Goal: Complete application form

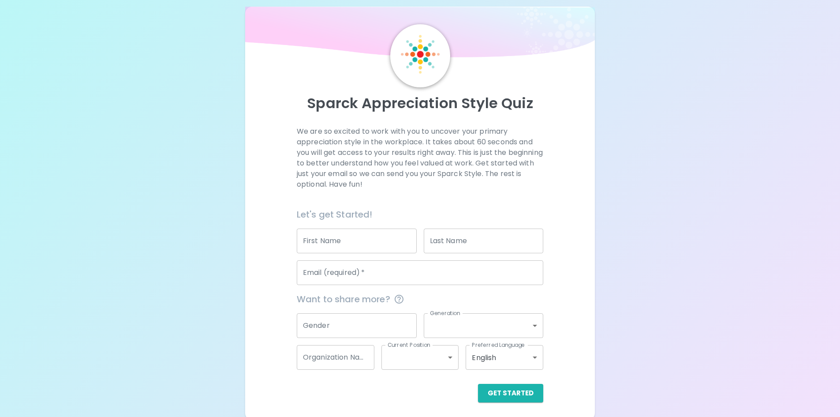
scroll to position [14, 0]
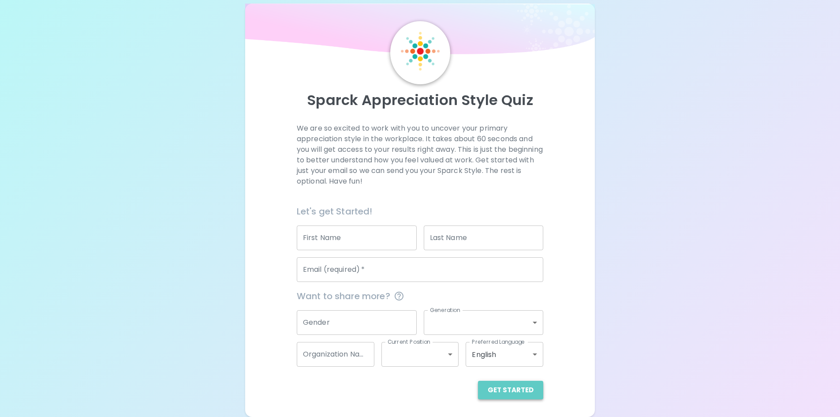
click at [522, 387] on button "Get Started" at bounding box center [510, 389] width 65 height 19
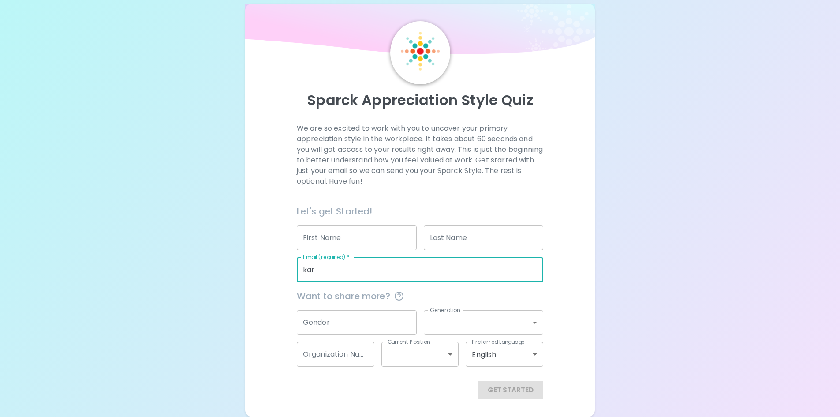
type input "[PERSON_NAME][EMAIL_ADDRESS][PERSON_NAME][DOMAIN_NAME]"
type input "[PERSON_NAME]"
type input "Stockton"
type input "American Red Cross"
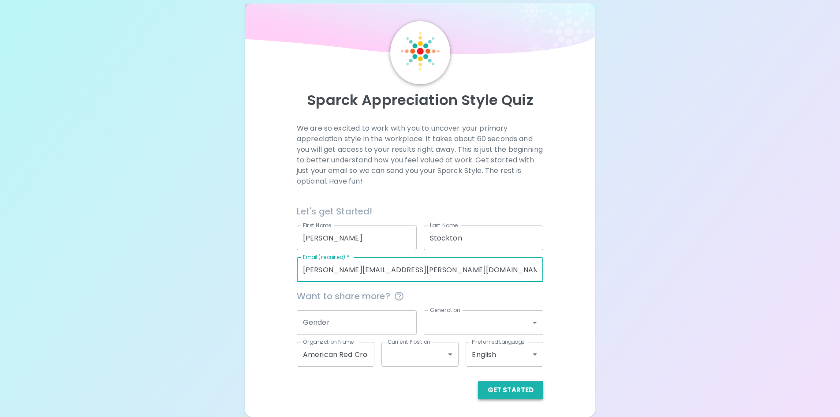
click at [507, 389] on button "Get Started" at bounding box center [510, 389] width 65 height 19
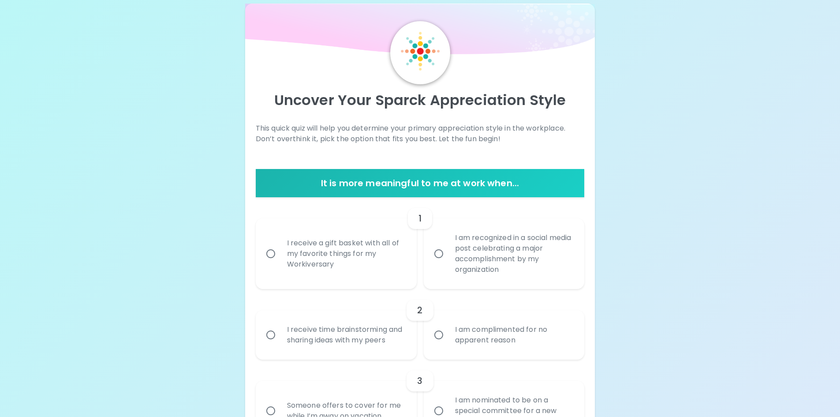
scroll to position [58, 0]
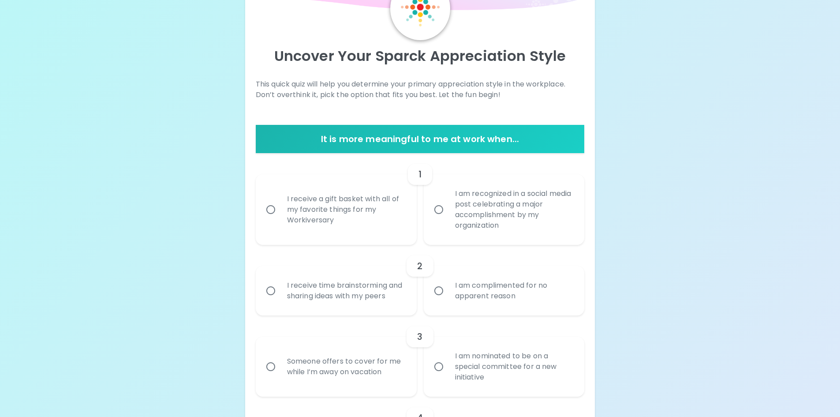
click at [439, 211] on input "I am recognized in a social media post celebrating a major accomplishment by my…" at bounding box center [438, 209] width 19 height 19
radio input "true"
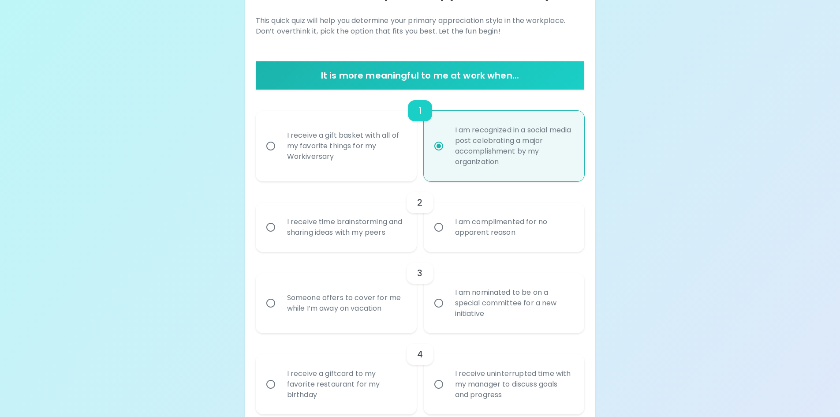
scroll to position [129, 0]
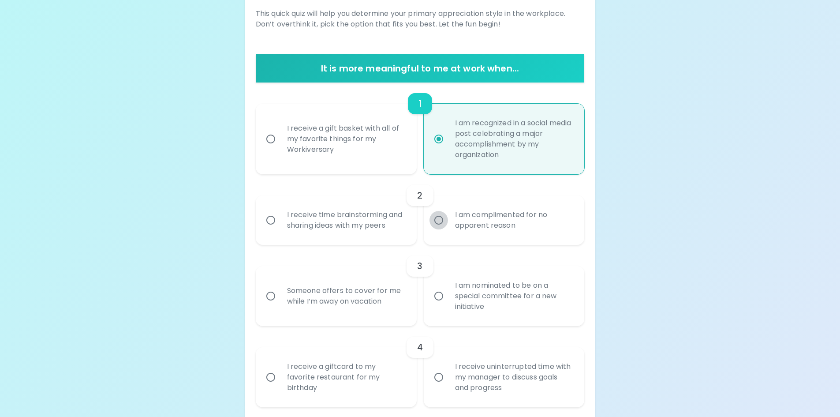
click at [439, 218] on input "I am complimented for no apparent reason" at bounding box center [438, 220] width 19 height 19
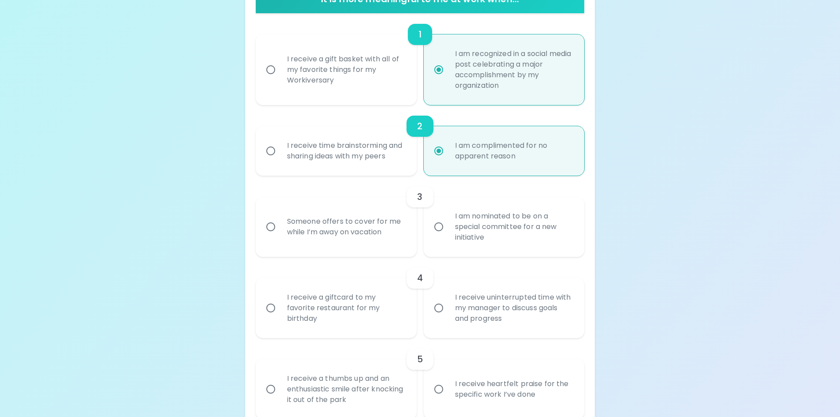
scroll to position [199, 0]
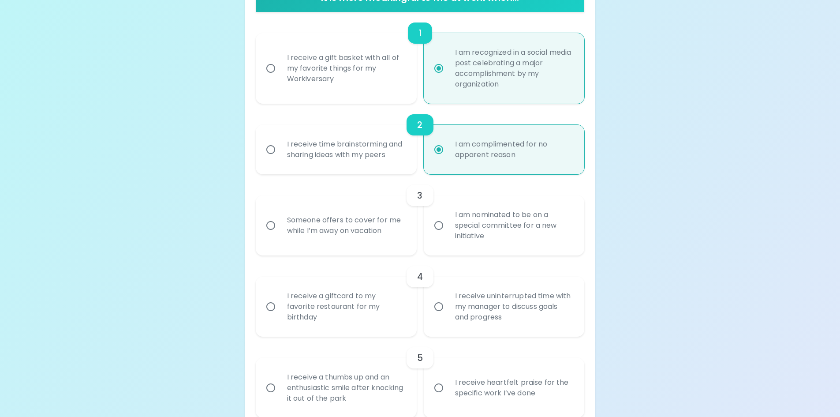
radio input "true"
click at [271, 225] on input "Someone offers to cover for me while I’m away on vacation" at bounding box center [270, 225] width 19 height 19
radio input "false"
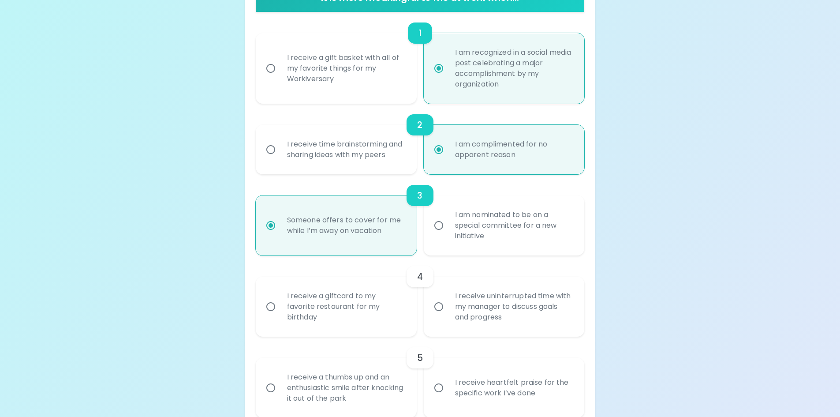
scroll to position [270, 0]
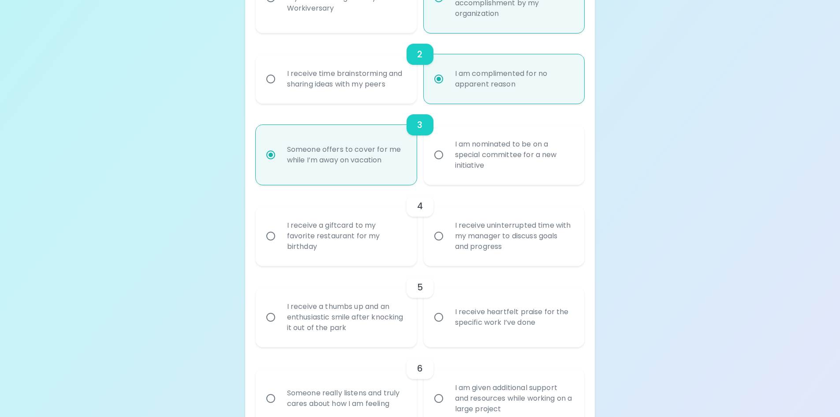
radio input "true"
click at [271, 233] on input "I receive a giftcard to my favorite restaurant for my birthday" at bounding box center [270, 236] width 19 height 19
radio input "false"
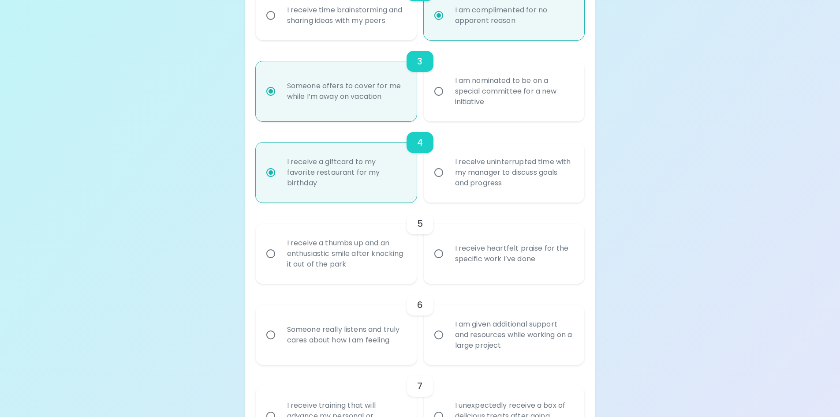
scroll to position [340, 0]
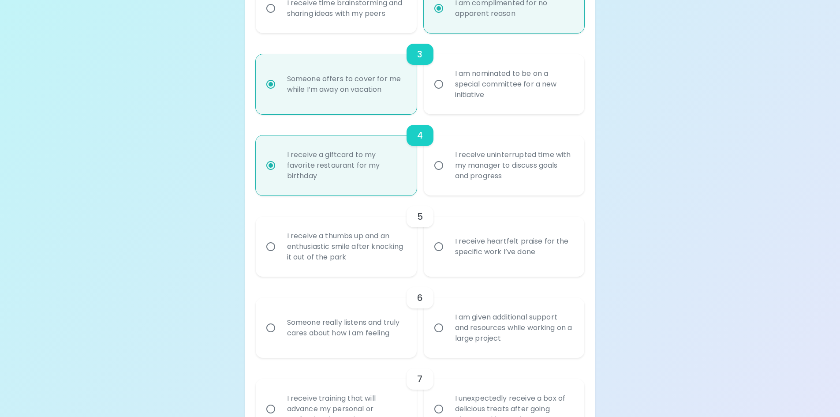
radio input "true"
click at [436, 247] on input "I receive heartfelt praise for the specific work I’ve done" at bounding box center [438, 246] width 19 height 19
radio input "false"
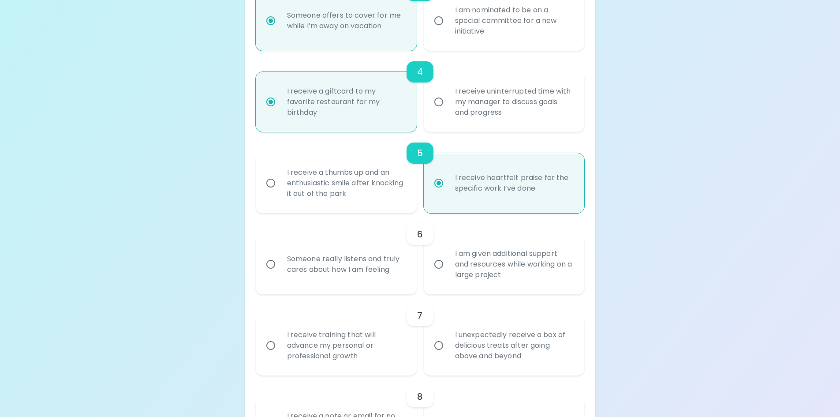
scroll to position [411, 0]
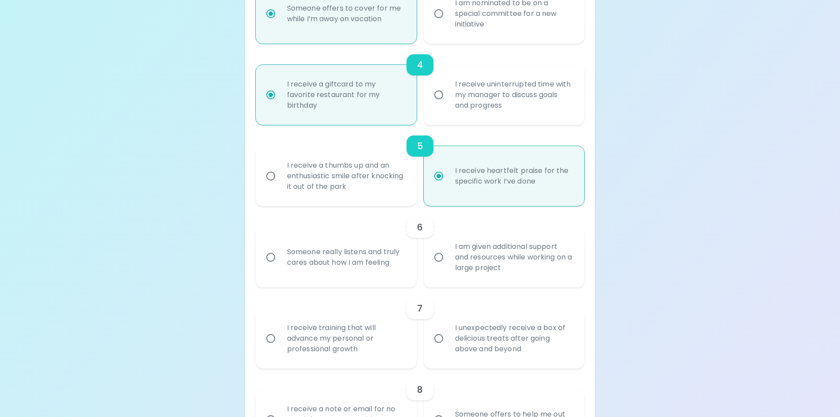
radio input "true"
click at [271, 256] on input "Someone really listens and truly cares about how I am feeling" at bounding box center [270, 257] width 19 height 19
radio input "false"
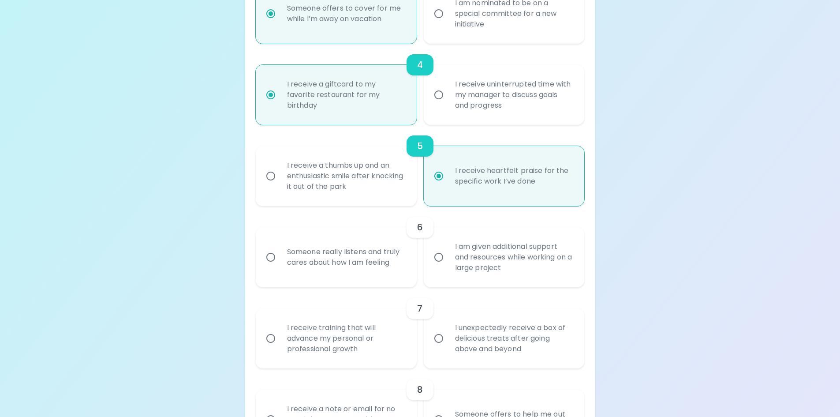
radio input "false"
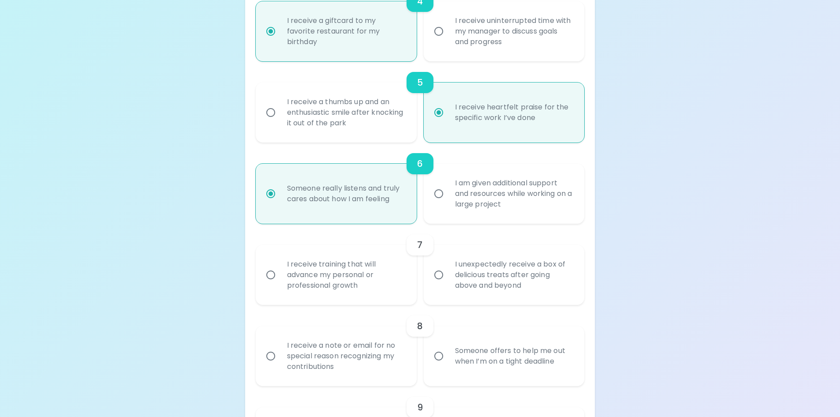
scroll to position [481, 0]
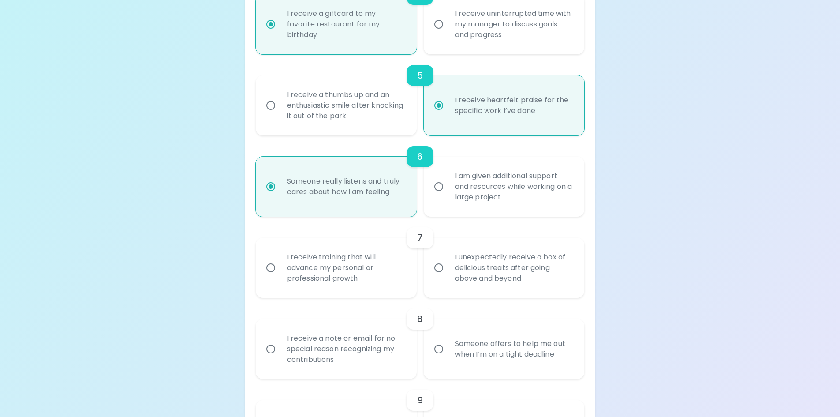
radio input "true"
click at [441, 267] on input "I unexpectedly receive a box of delicious treats after going above and beyond" at bounding box center [438, 267] width 19 height 19
radio input "false"
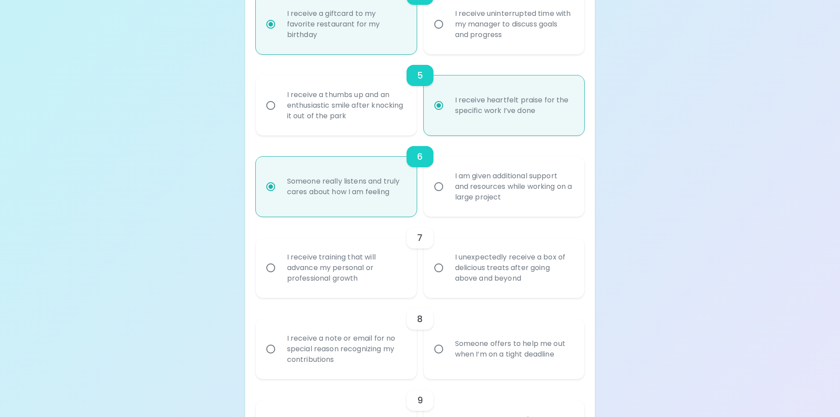
radio input "false"
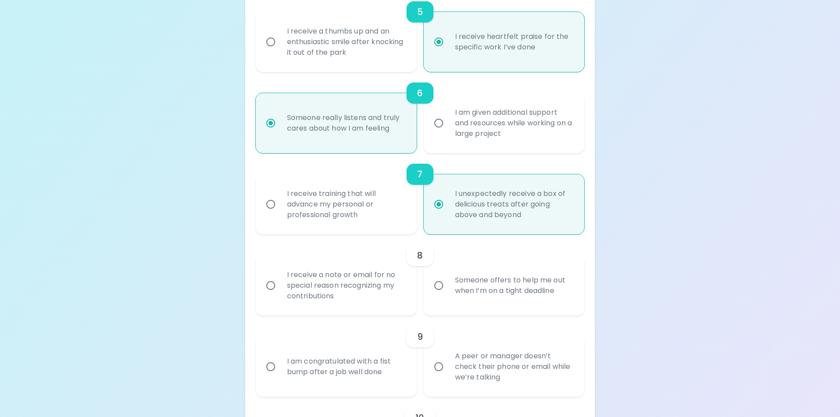
scroll to position [552, 0]
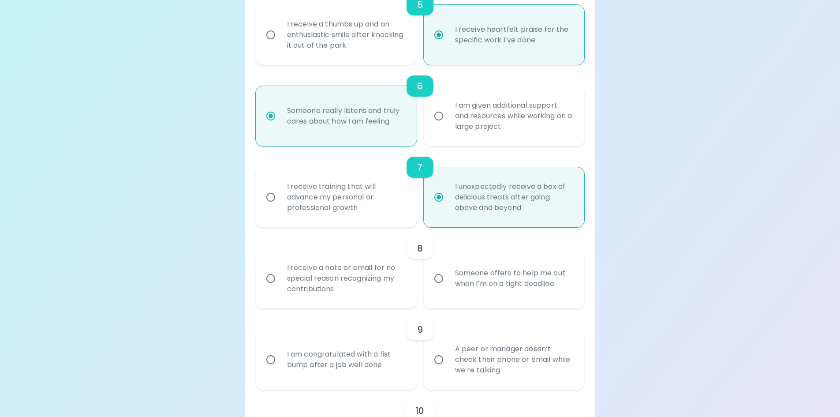
radio input "true"
click at [438, 277] on input "Someone offers to help me out when I’m on a tight deadline" at bounding box center [438, 278] width 19 height 19
radio input "false"
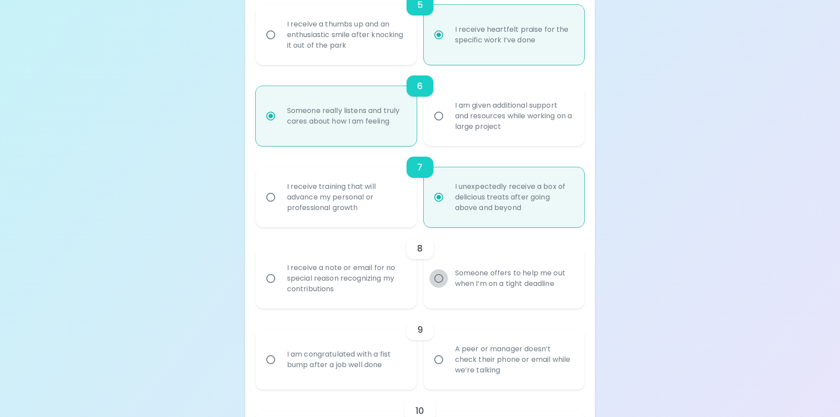
radio input "false"
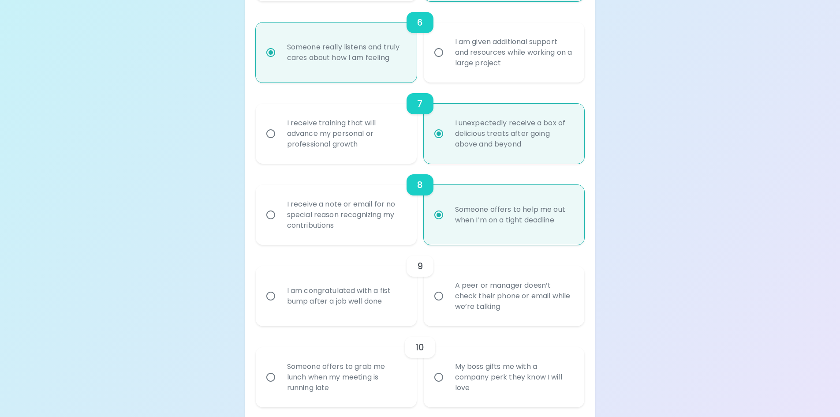
scroll to position [623, 0]
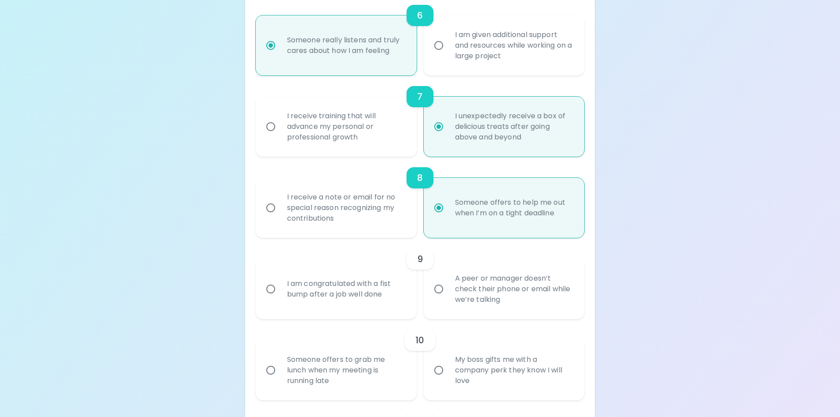
radio input "true"
click at [272, 291] on input "I am congratulated with a fist bump after a job well done" at bounding box center [270, 289] width 19 height 19
radio input "false"
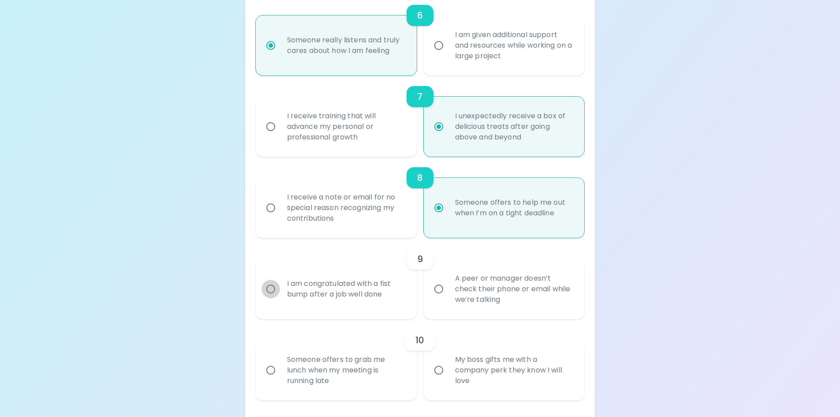
radio input "false"
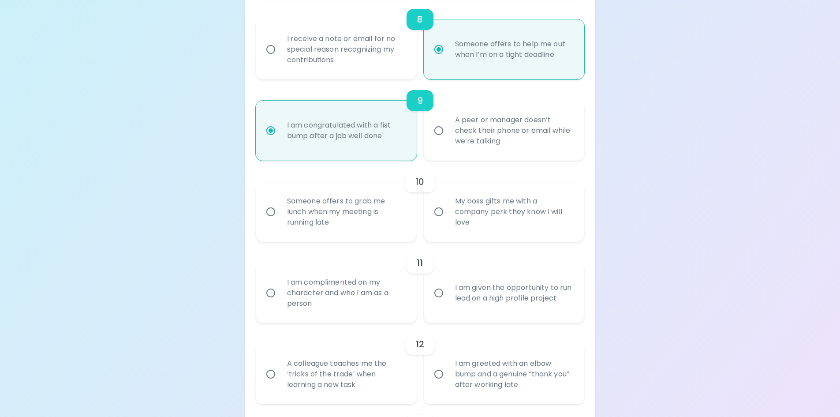
scroll to position [781, 0]
radio input "true"
click at [273, 213] on input "Someone offers to grab me lunch when my meeting is running late" at bounding box center [270, 211] width 19 height 19
radio input "false"
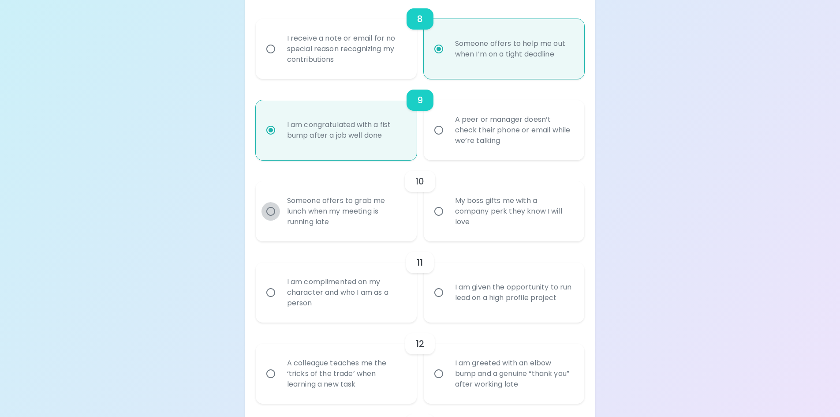
radio input "false"
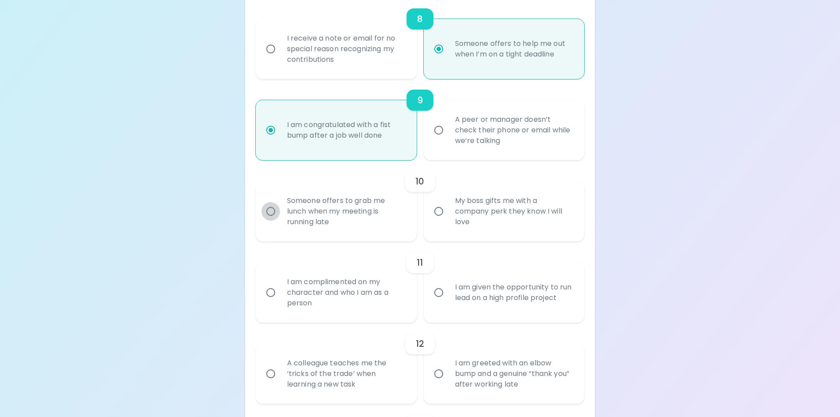
radio input "false"
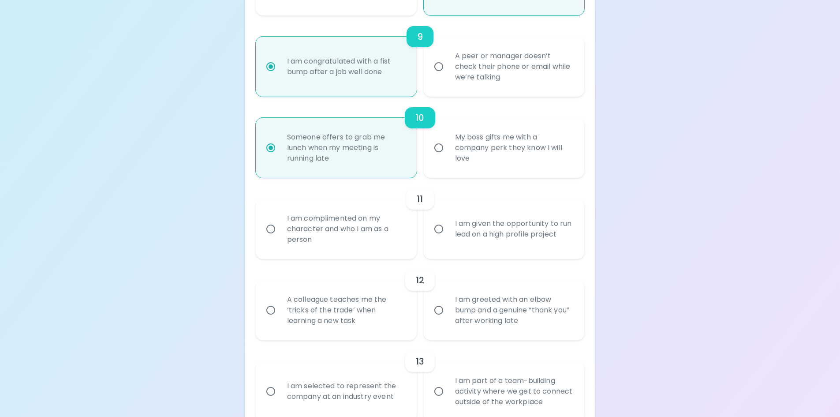
scroll to position [852, 0]
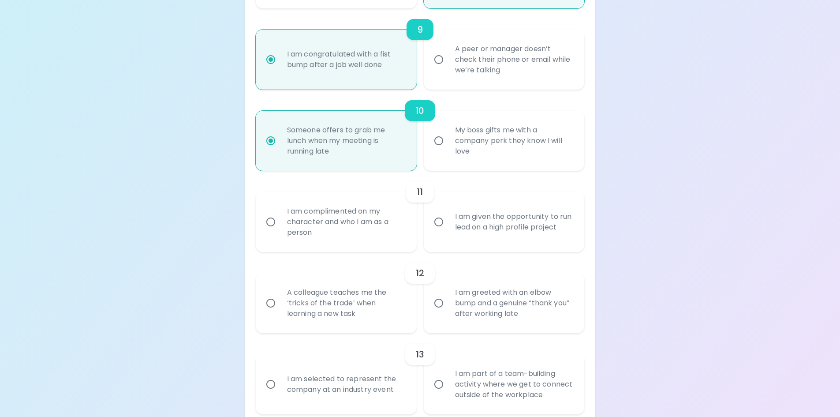
radio input "true"
click at [269, 223] on input "I am complimented on my character and who I am as a person" at bounding box center [270, 222] width 19 height 19
radio input "false"
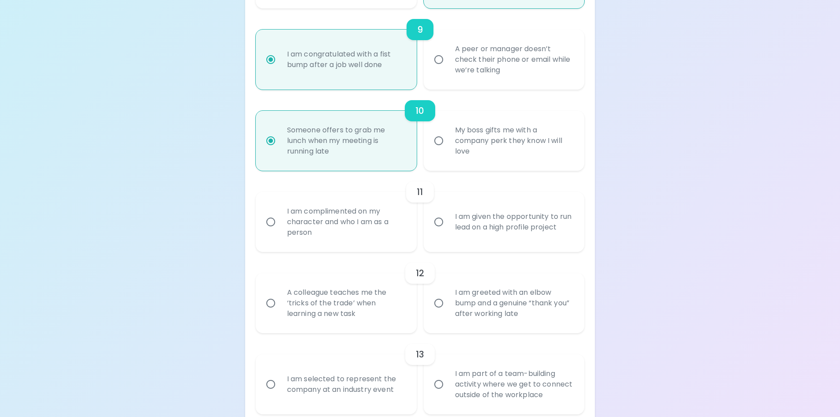
radio input "false"
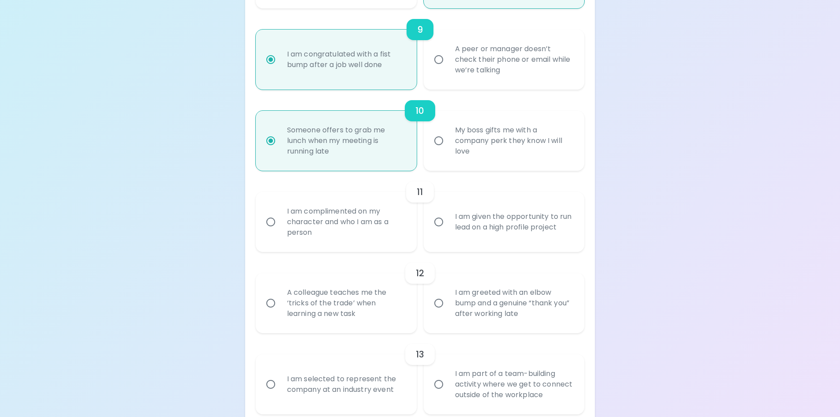
radio input "false"
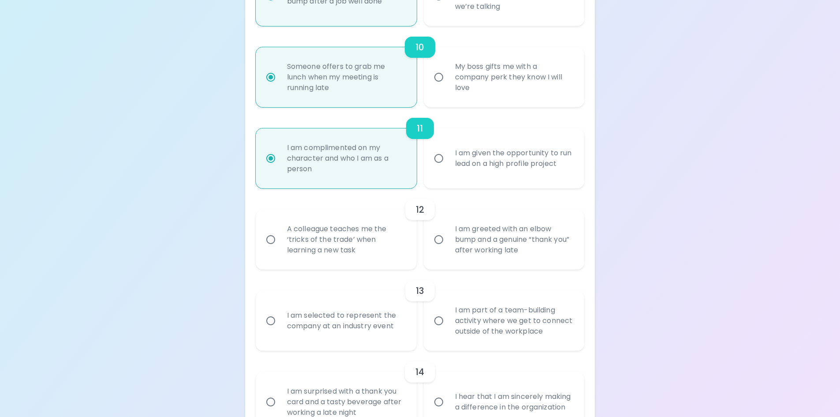
scroll to position [922, 0]
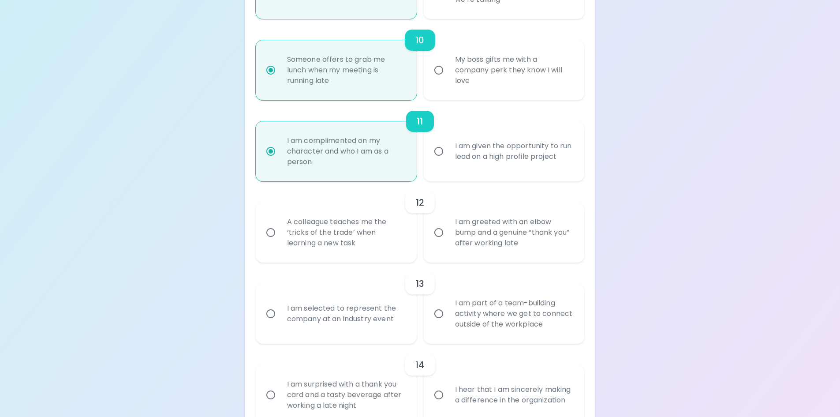
radio input "true"
click at [272, 230] on input "A colleague teaches me the ‘tricks of the trade’ when learning a new task" at bounding box center [270, 232] width 19 height 19
radio input "false"
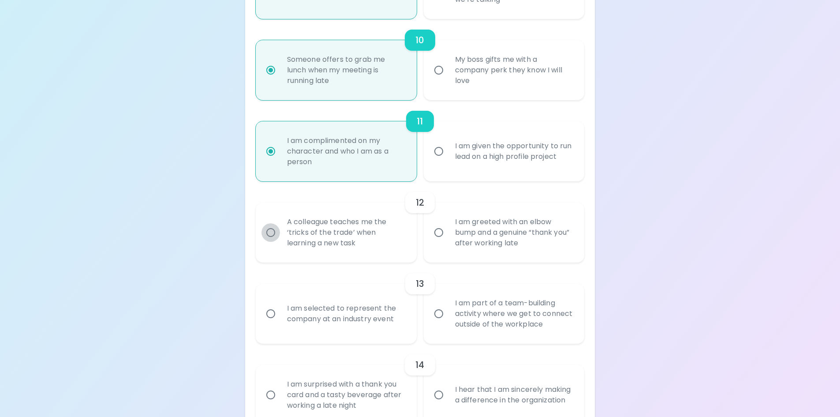
radio input "false"
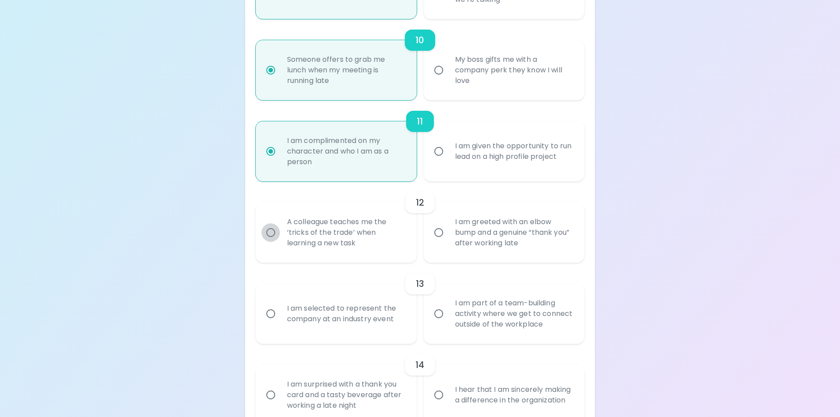
radio input "false"
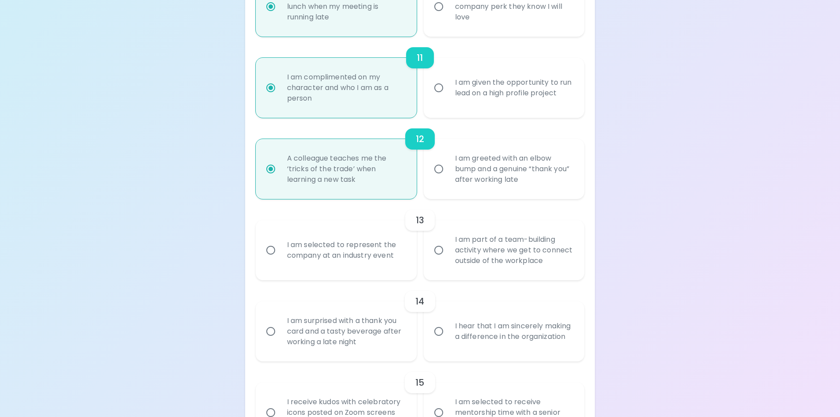
scroll to position [993, 0]
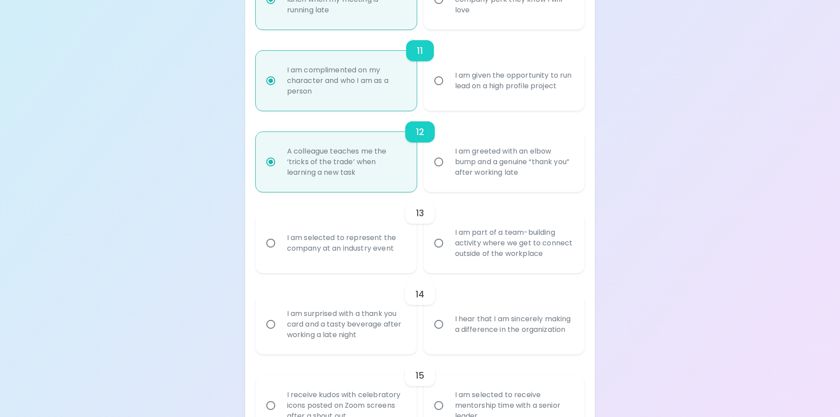
radio input "true"
click at [437, 241] on input "I am part of a team-building activity where we get to connect outside of the wo…" at bounding box center [438, 243] width 19 height 19
radio input "false"
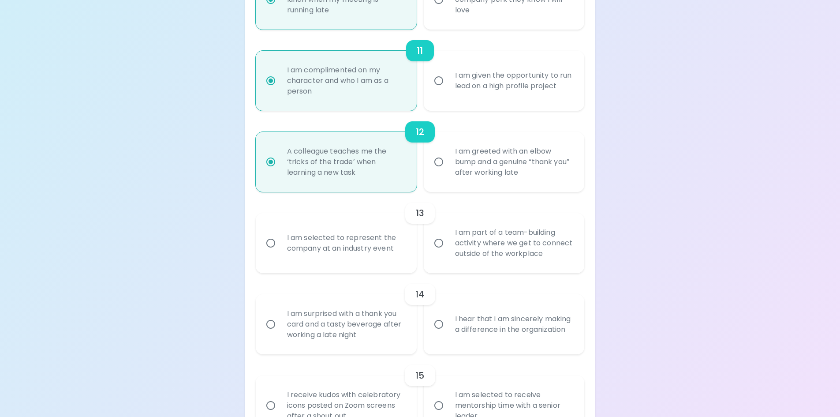
radio input "false"
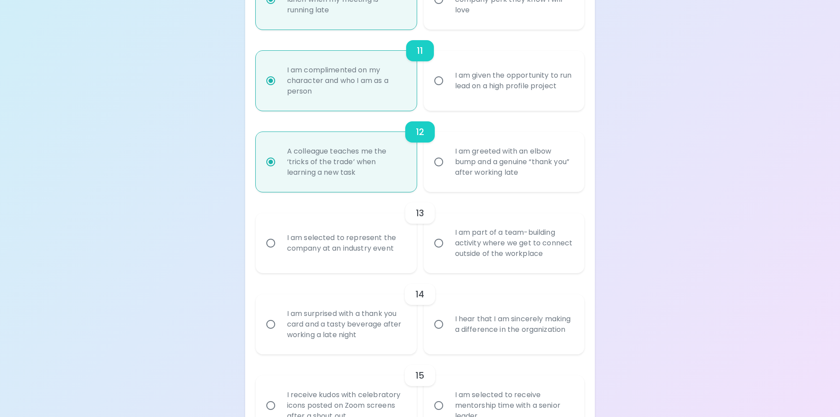
radio input "false"
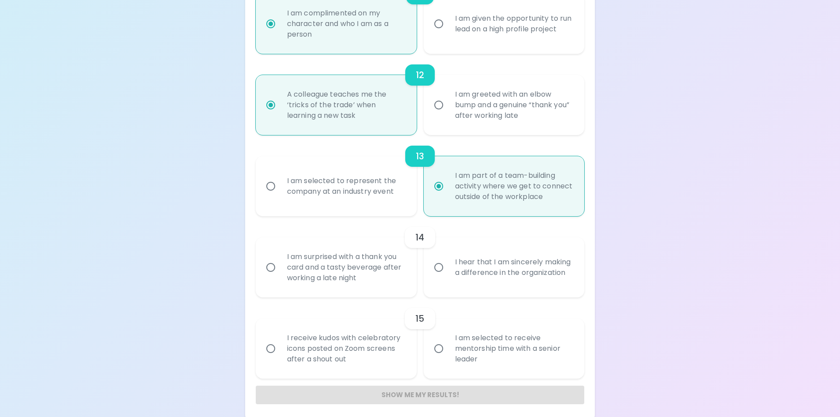
scroll to position [1055, 0]
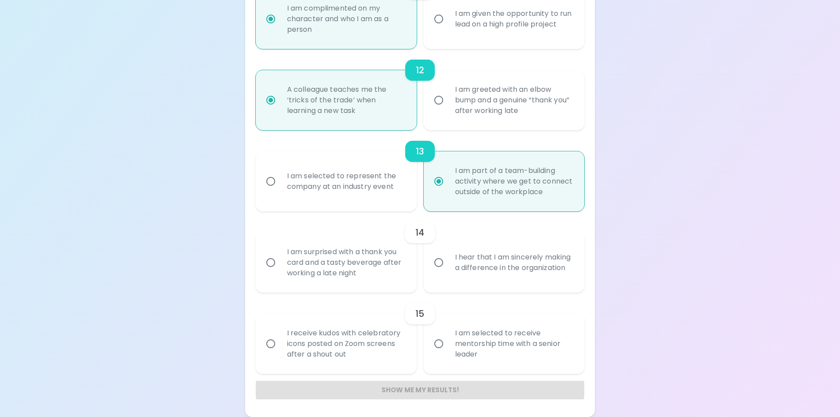
radio input "true"
drag, startPoint x: 273, startPoint y: 263, endPoint x: 267, endPoint y: 268, distance: 7.8
click at [273, 265] on input "I am surprised with a thank you card and a tasty beverage after working a late …" at bounding box center [270, 262] width 19 height 19
radio input "false"
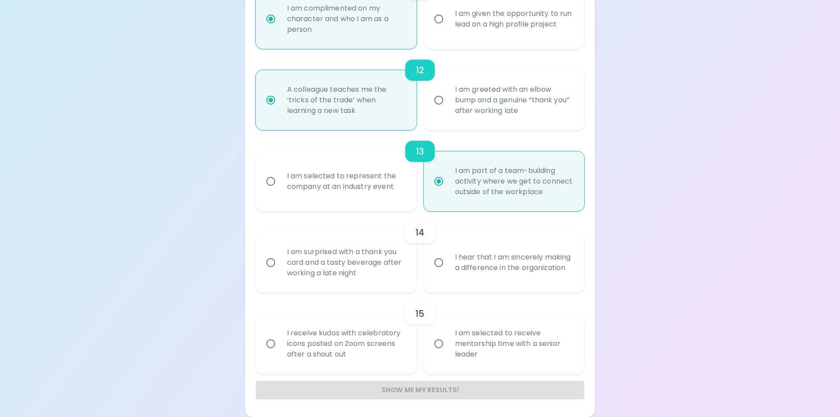
radio input "false"
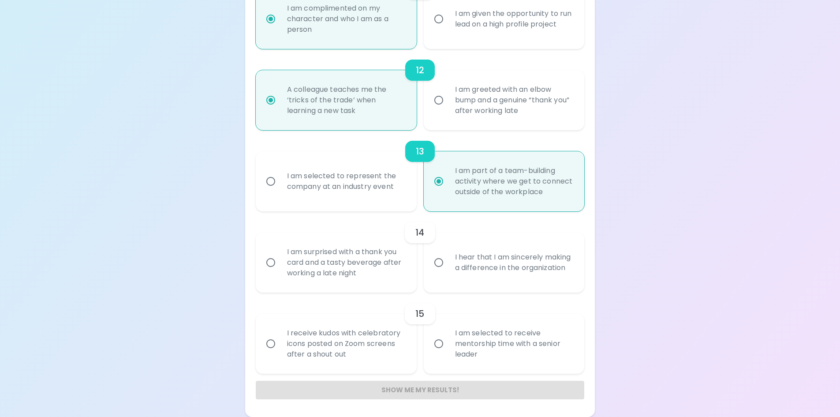
radio input "false"
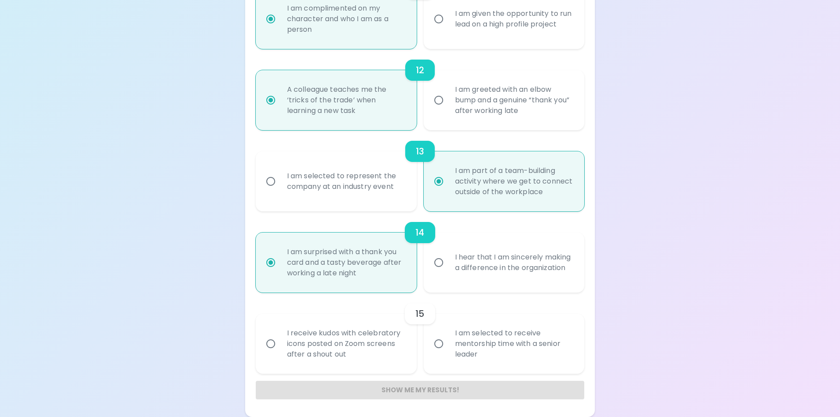
radio input "true"
click at [269, 341] on input "I receive kudos with celebratory icons posted on Zoom screens after a shout out" at bounding box center [270, 343] width 19 height 19
radio input "false"
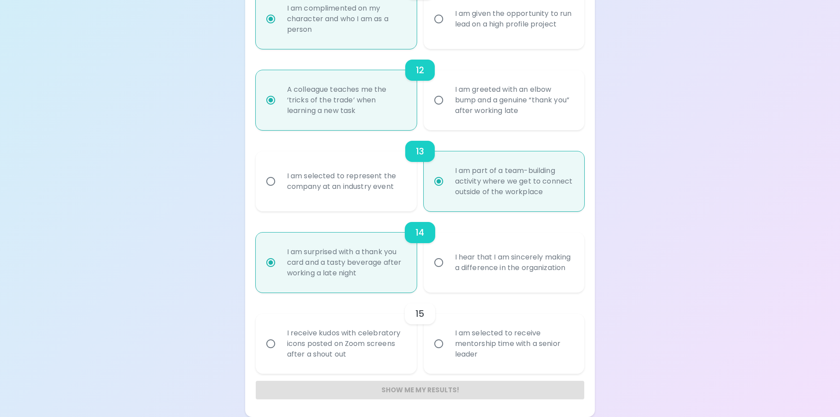
radio input "false"
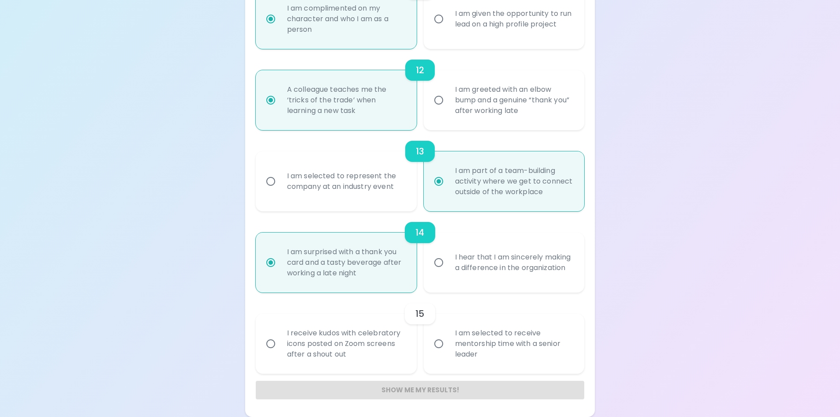
radio input "false"
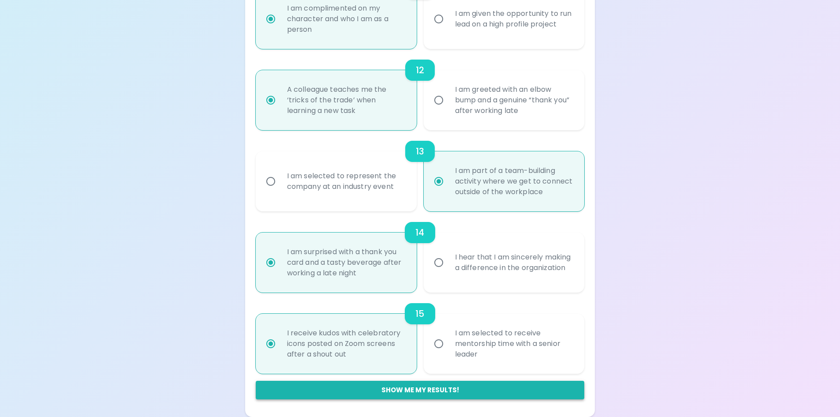
radio input "true"
click at [433, 390] on button "Show me my results!" at bounding box center [420, 389] width 329 height 19
radio input "false"
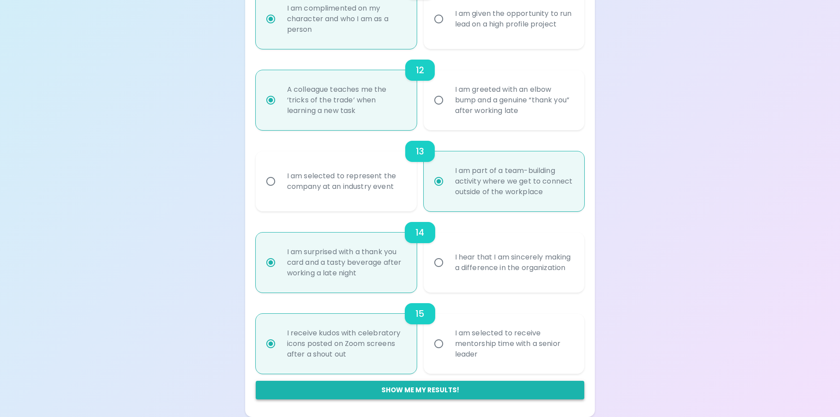
radio input "false"
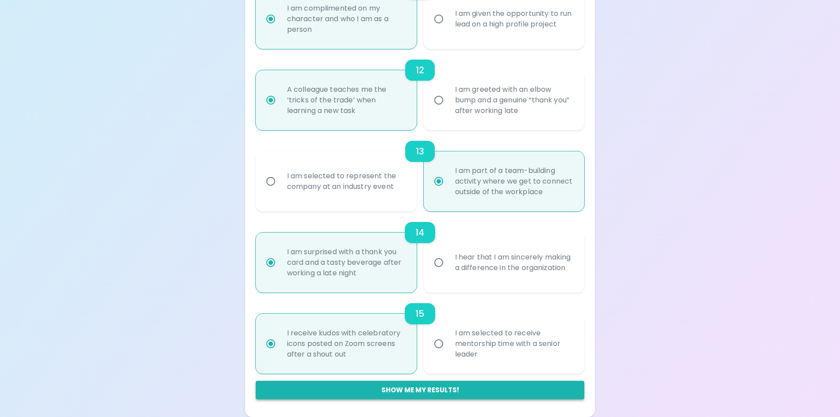
radio input "false"
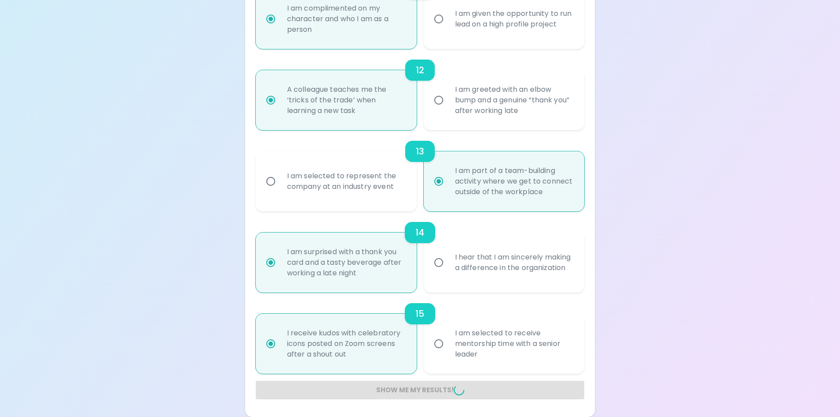
radio input "false"
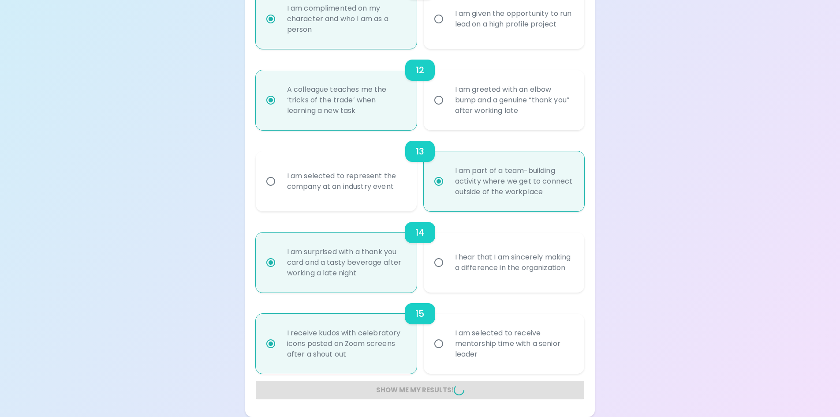
radio input "false"
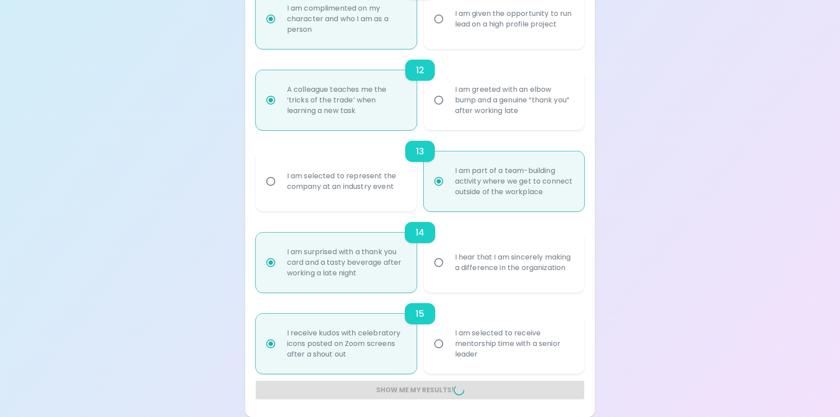
radio input "false"
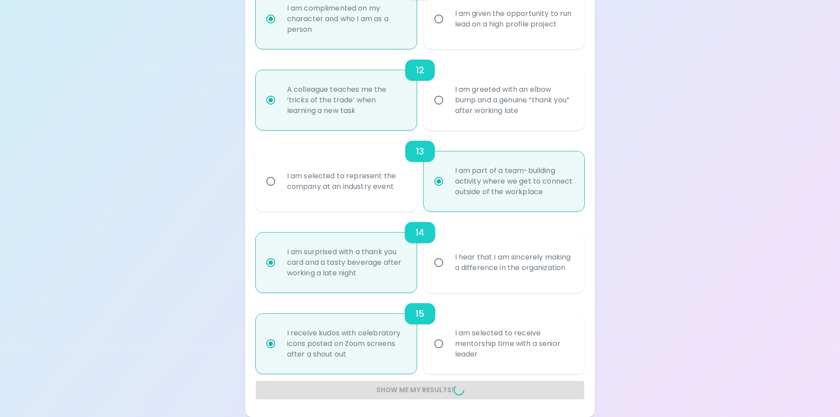
radio input "false"
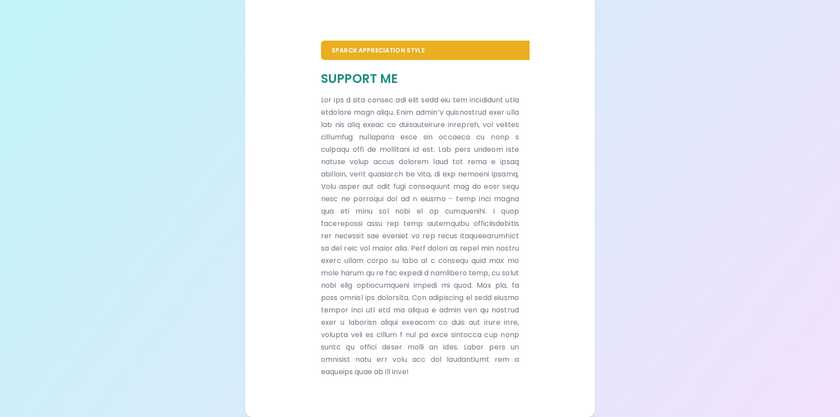
scroll to position [176, 0]
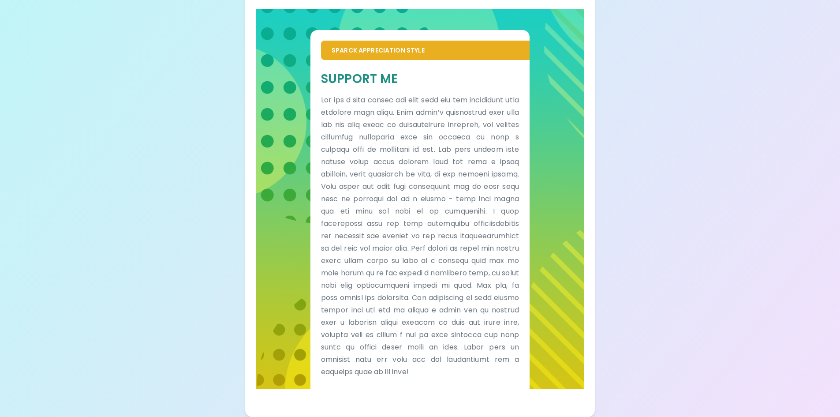
click at [186, 131] on div "Your Sparck Appreciation Style Results Check your email for the full results! D…" at bounding box center [420, 126] width 840 height 580
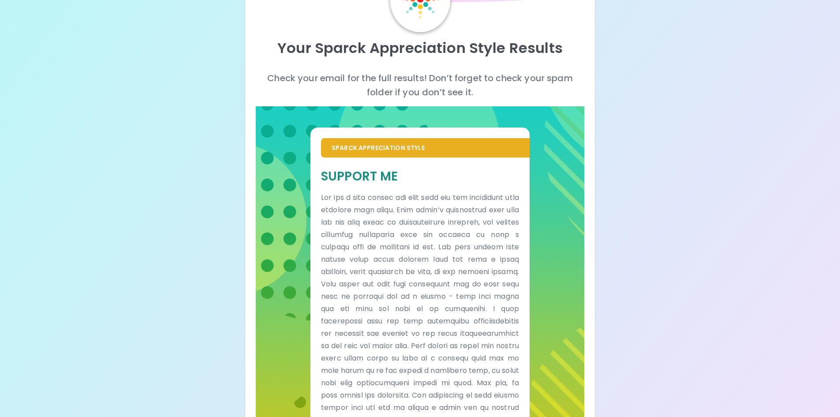
scroll to position [0, 0]
